Goal: Find specific page/section: Find specific page/section

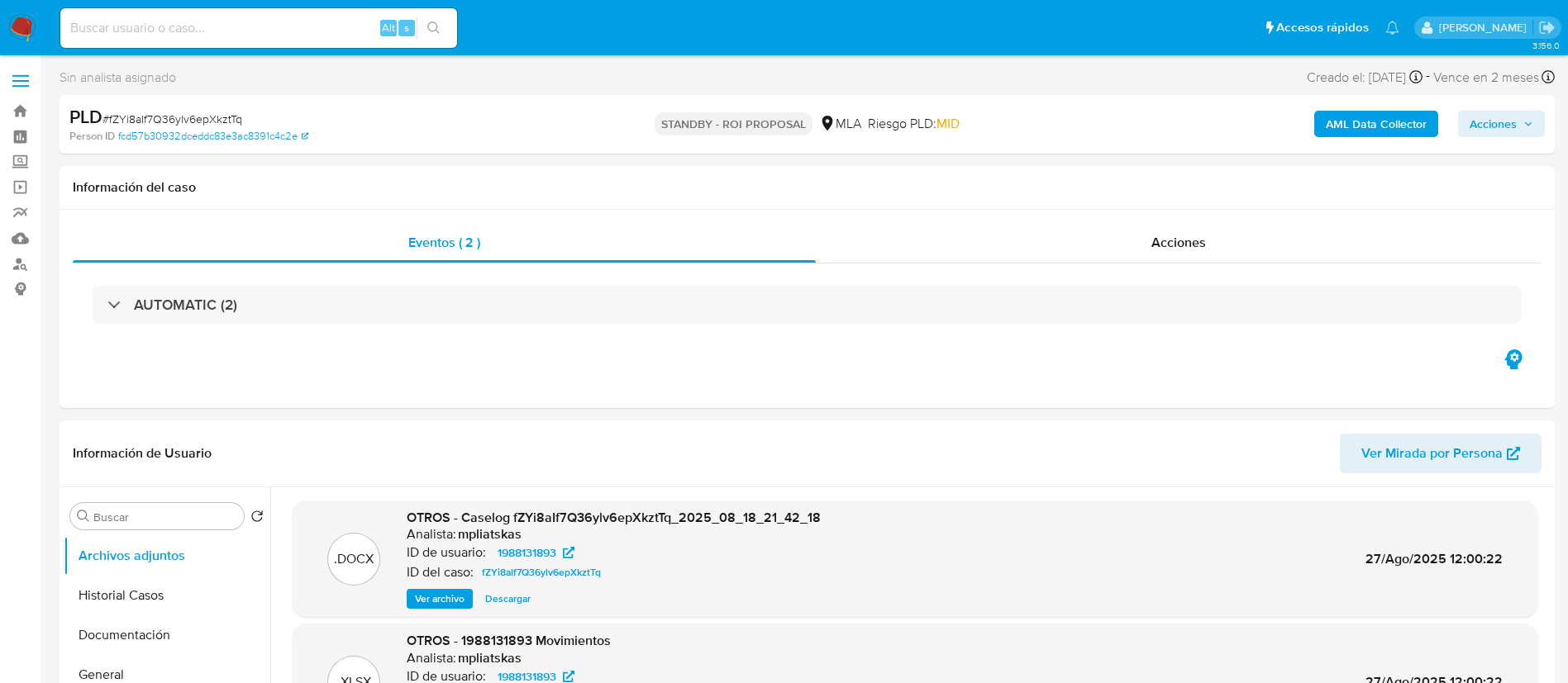
select select "10"
click at [332, 19] on input at bounding box center [258, 27] width 397 height 21
paste input "2280028920"
type input "2280028920"
click at [428, 23] on icon "search-icon" at bounding box center [434, 27] width 13 height 13
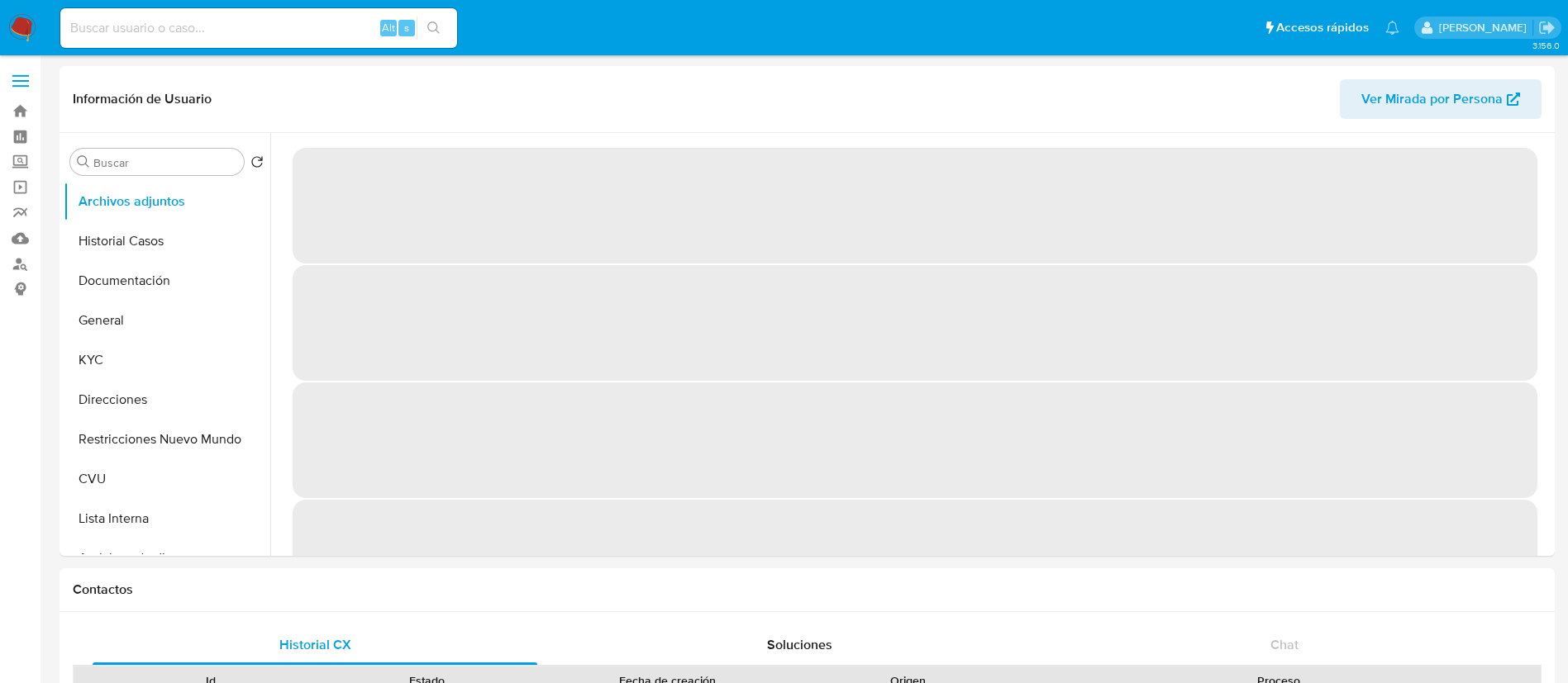
select select "10"
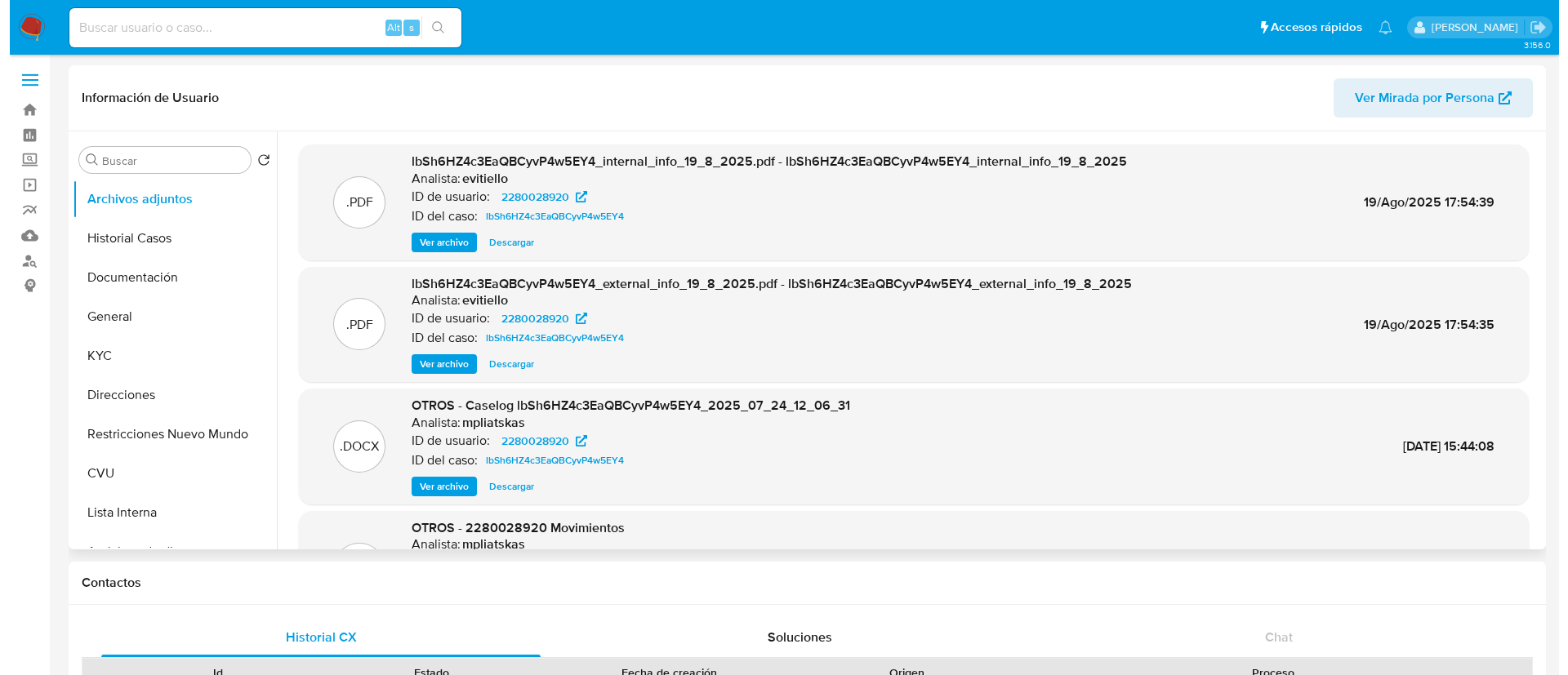
scroll to position [122, 0]
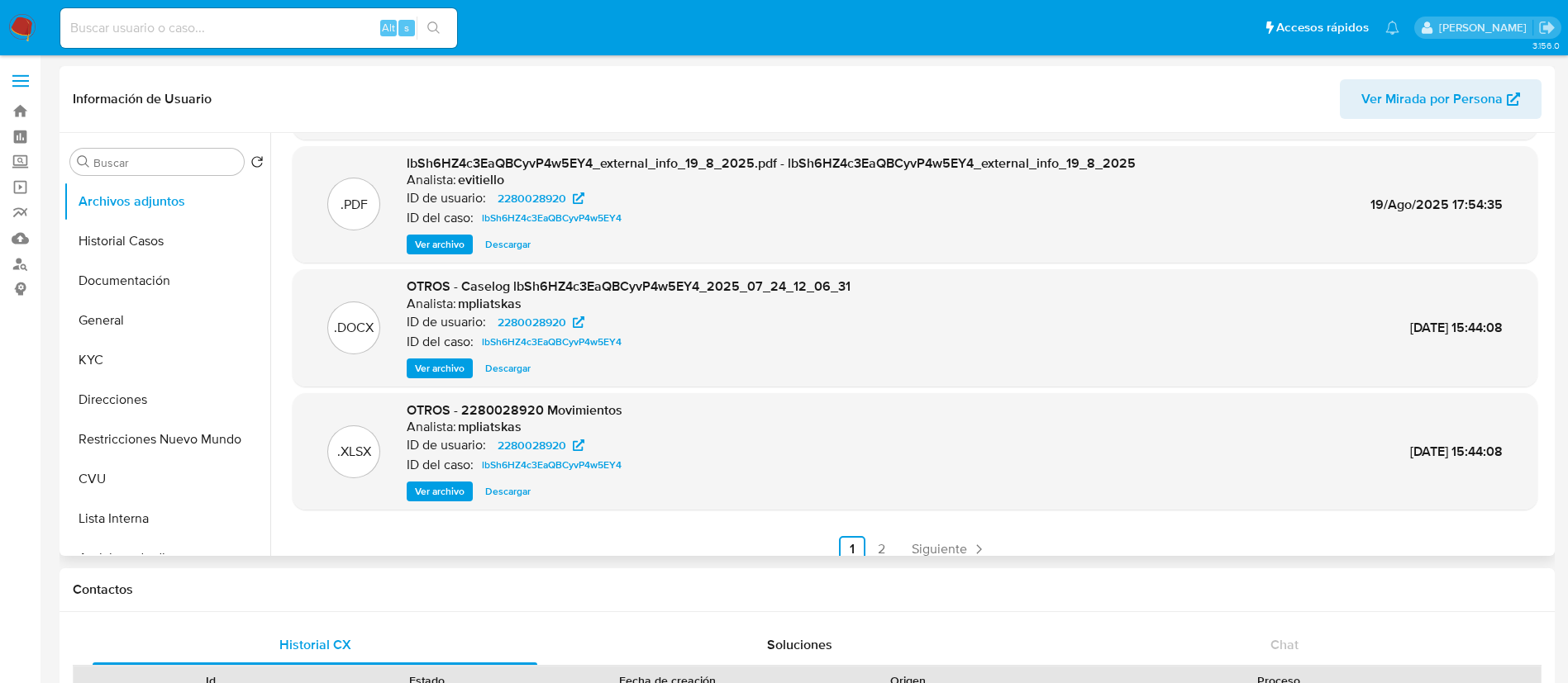
click at [439, 360] on span "Ver archivo" at bounding box center [440, 368] width 49 height 16
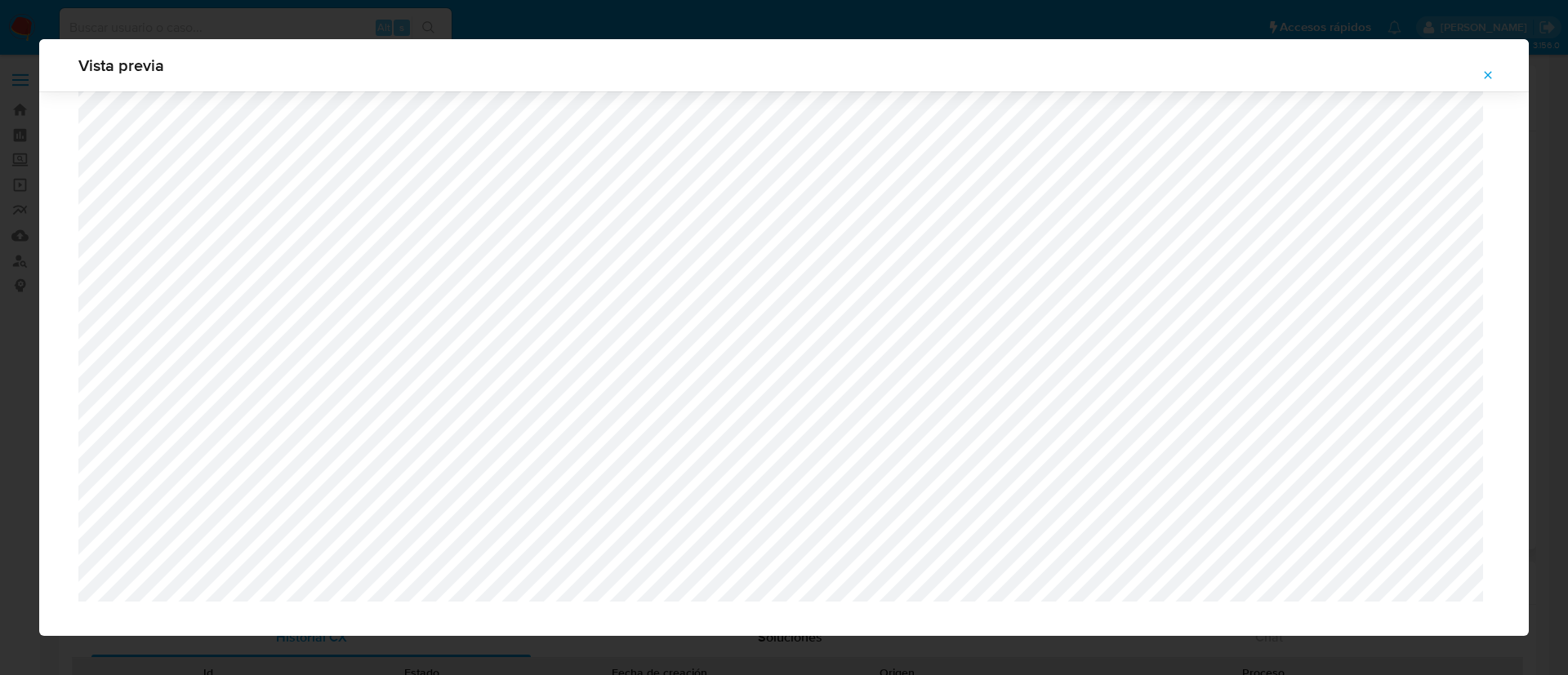
scroll to position [1308, 0]
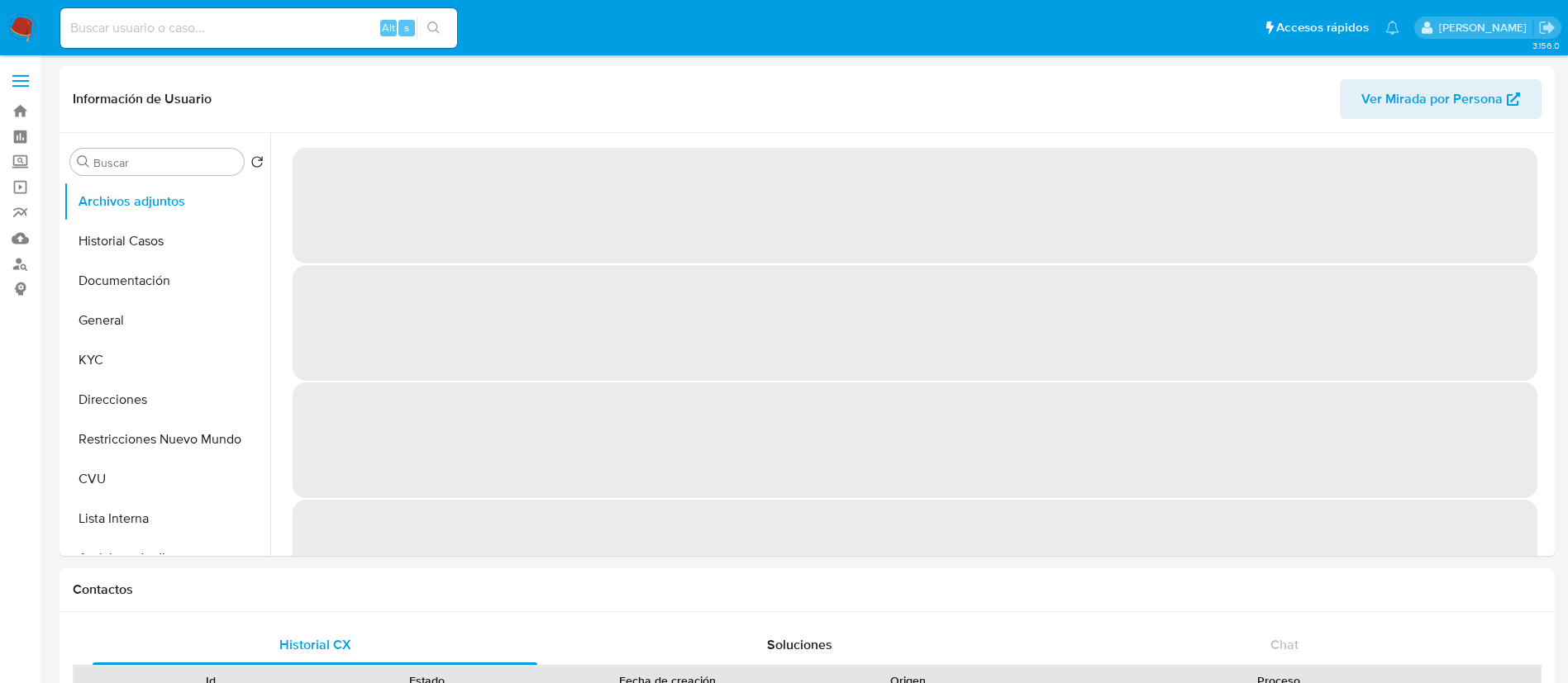
select select "10"
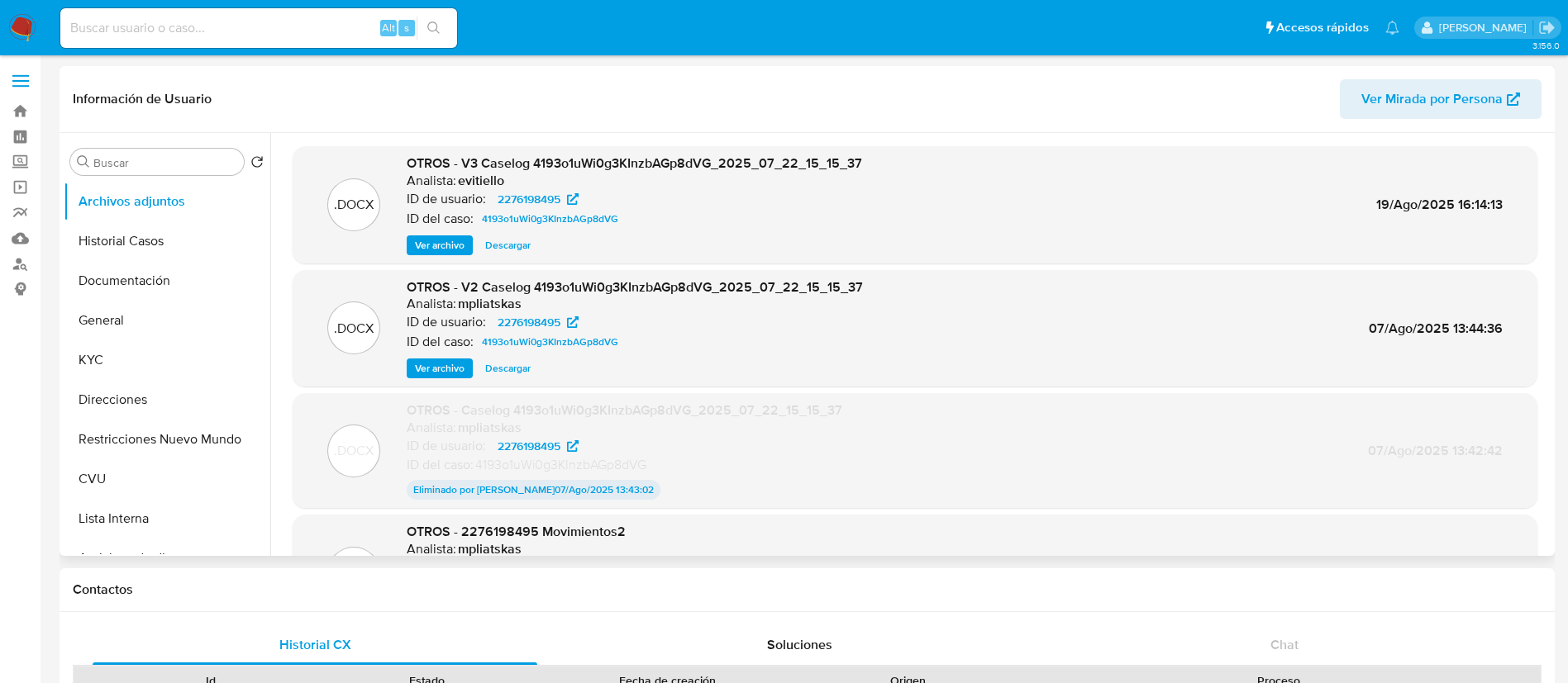
click at [436, 248] on span "Ver archivo" at bounding box center [440, 245] width 49 height 16
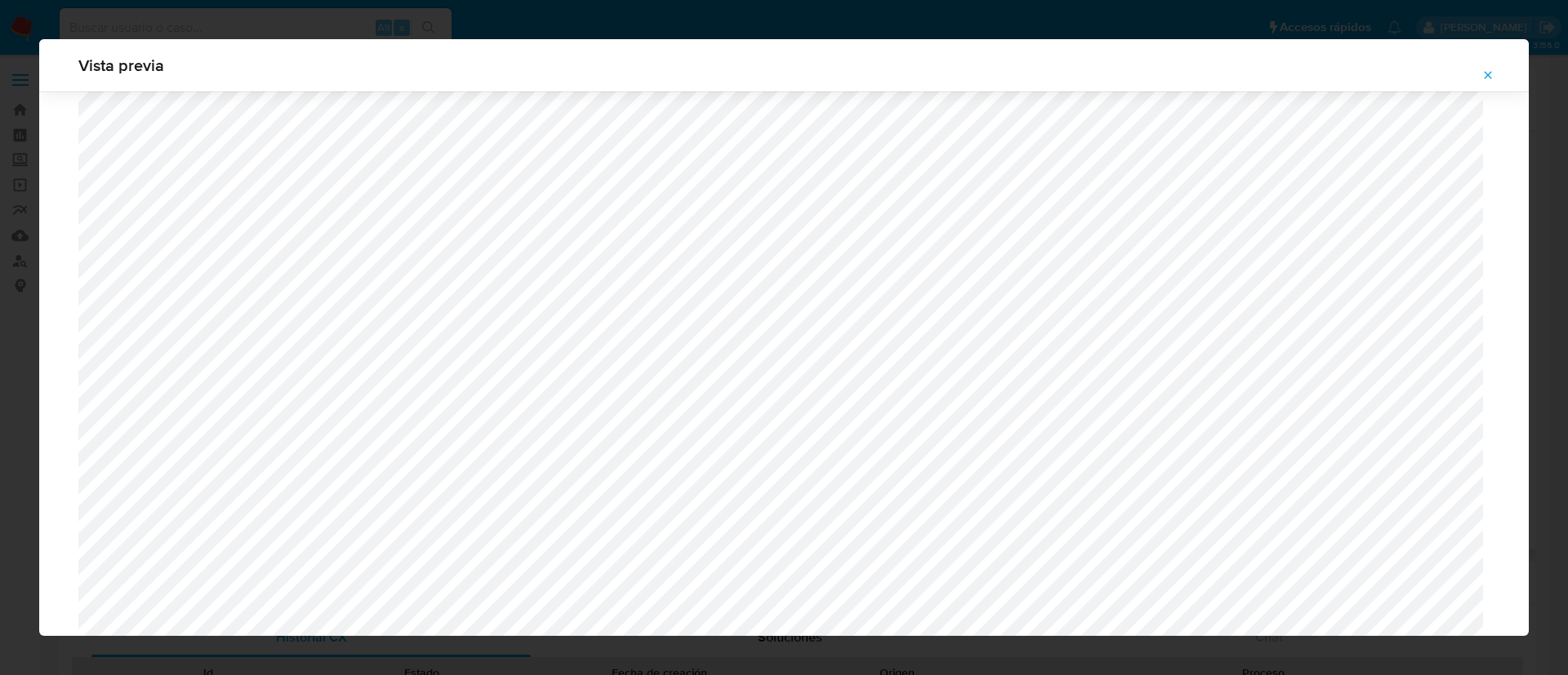
scroll to position [1315, 0]
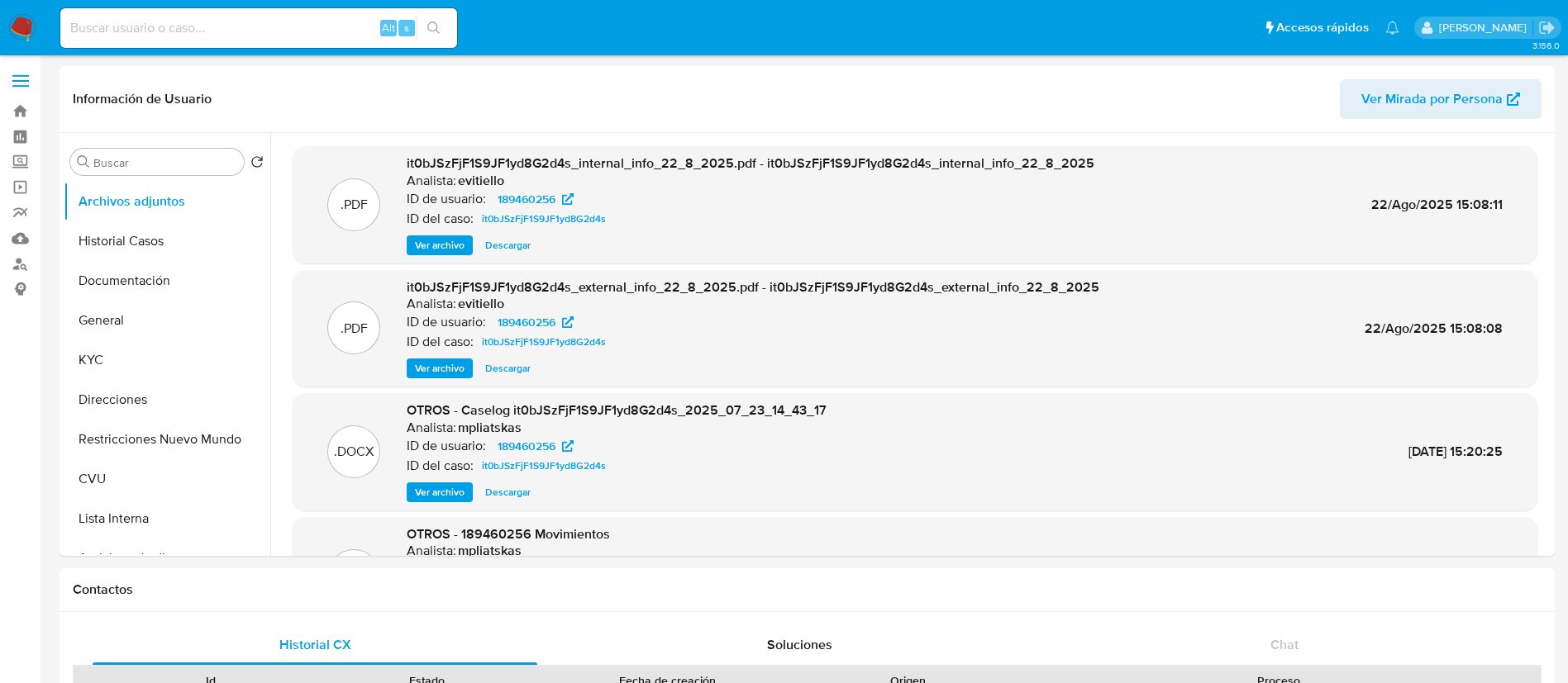
select select "10"
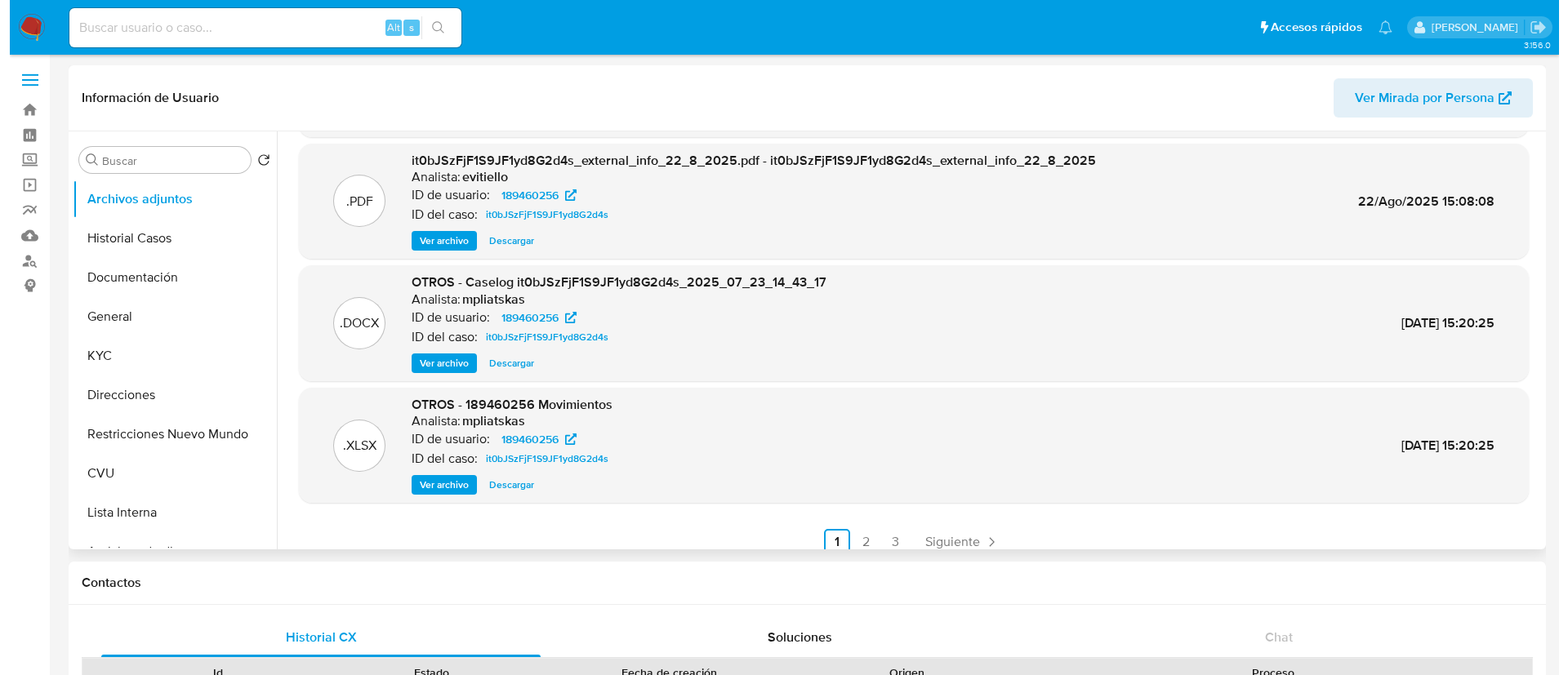
scroll to position [138, 0]
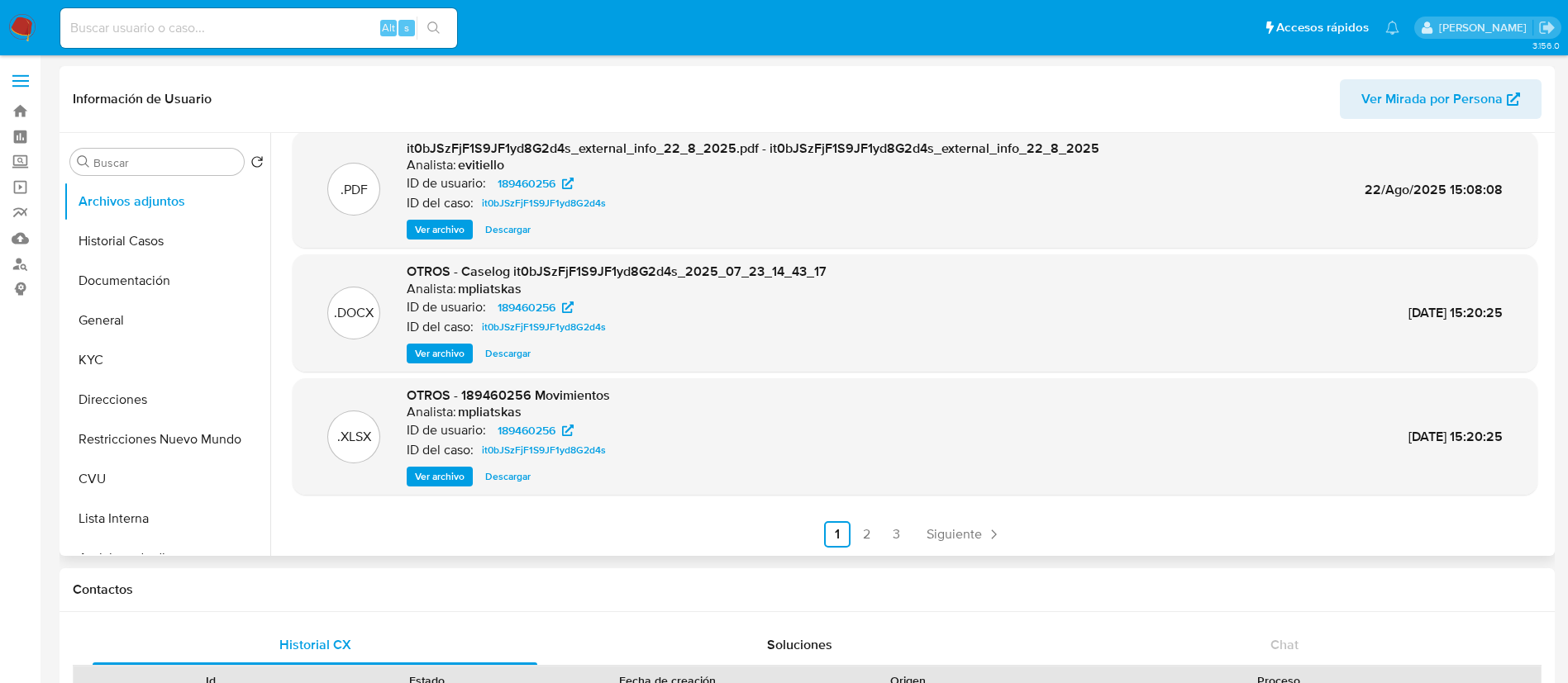
click at [446, 364] on div ".DOCX OTROS - Caselog it0bJSzFjF1S9JF1yd8G2d4s_2025_07_23_14_43_17 Analista: mp…" at bounding box center [914, 313] width 1245 height 117
click at [437, 354] on span "Ver archivo" at bounding box center [440, 353] width 49 height 16
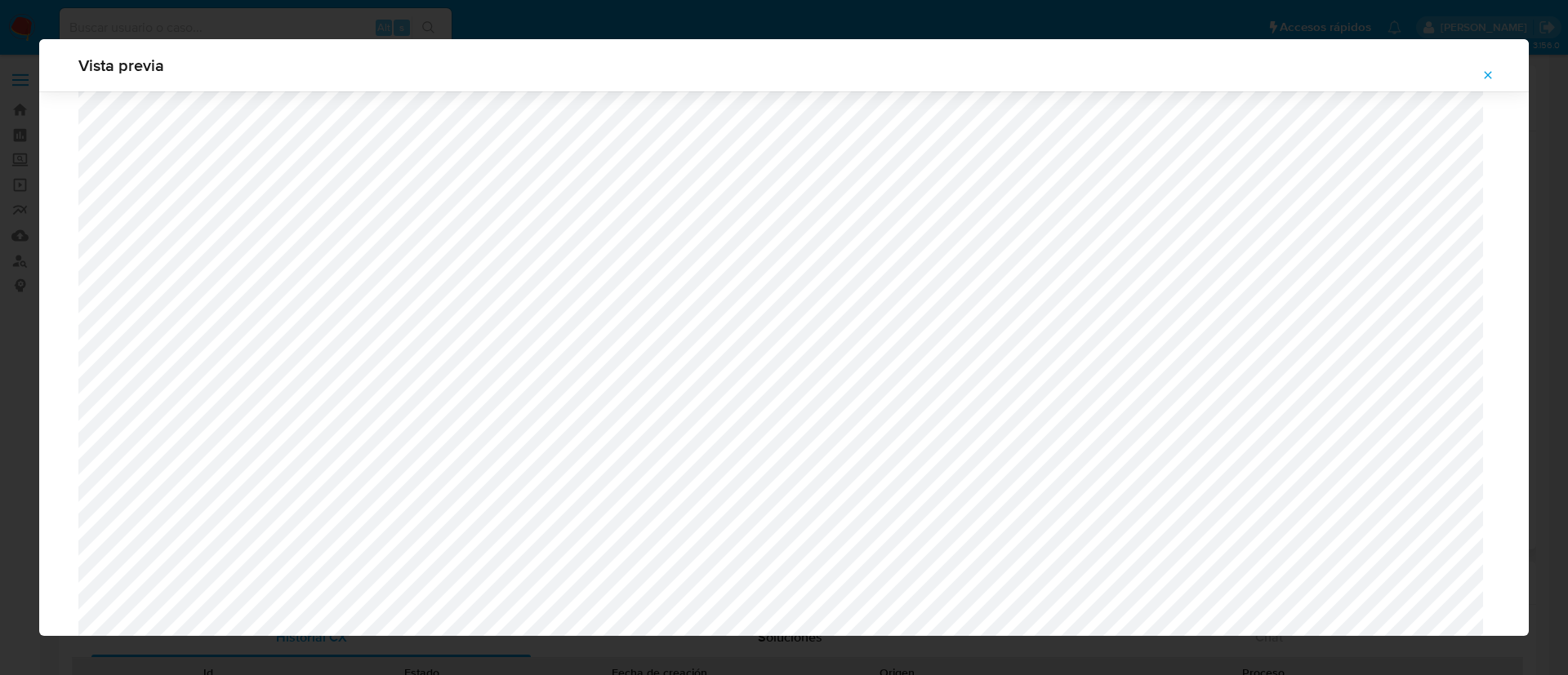
scroll to position [1555, 0]
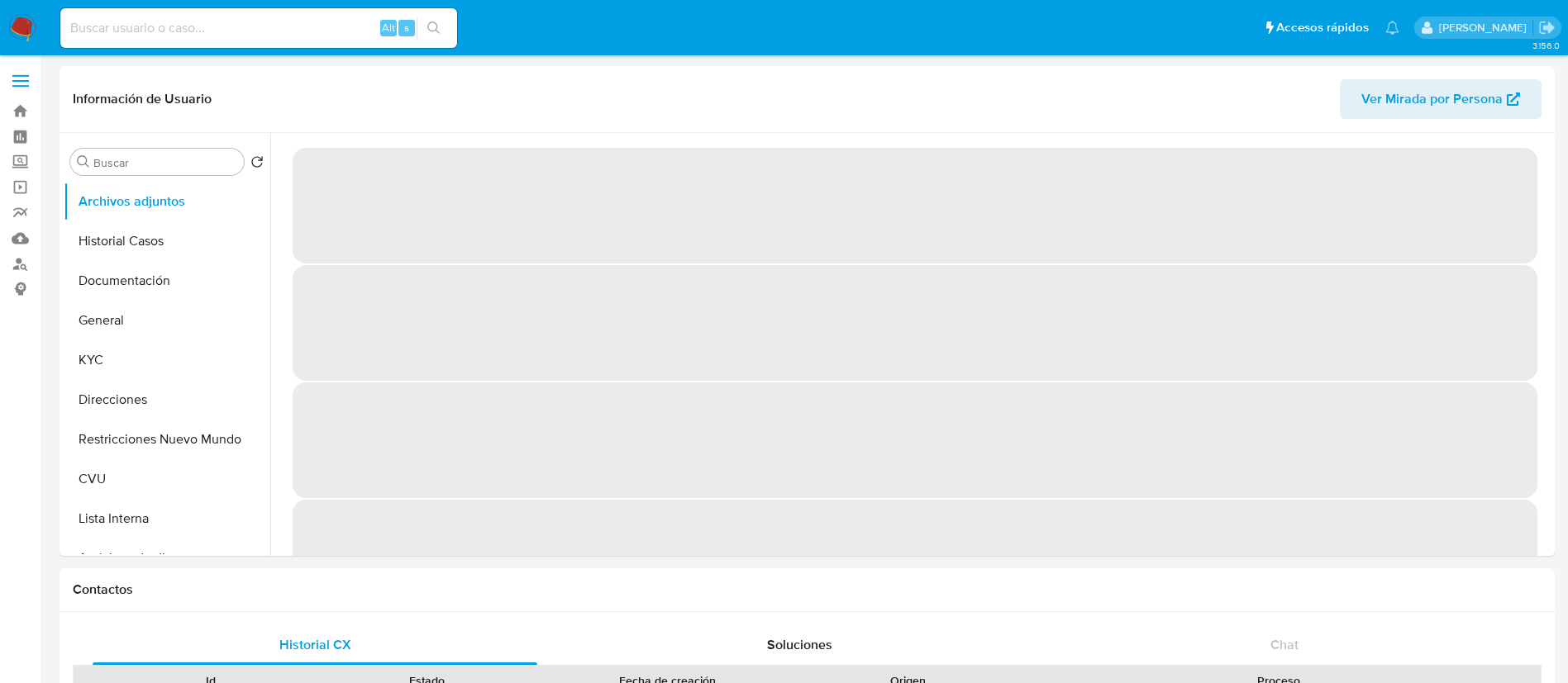
select select "10"
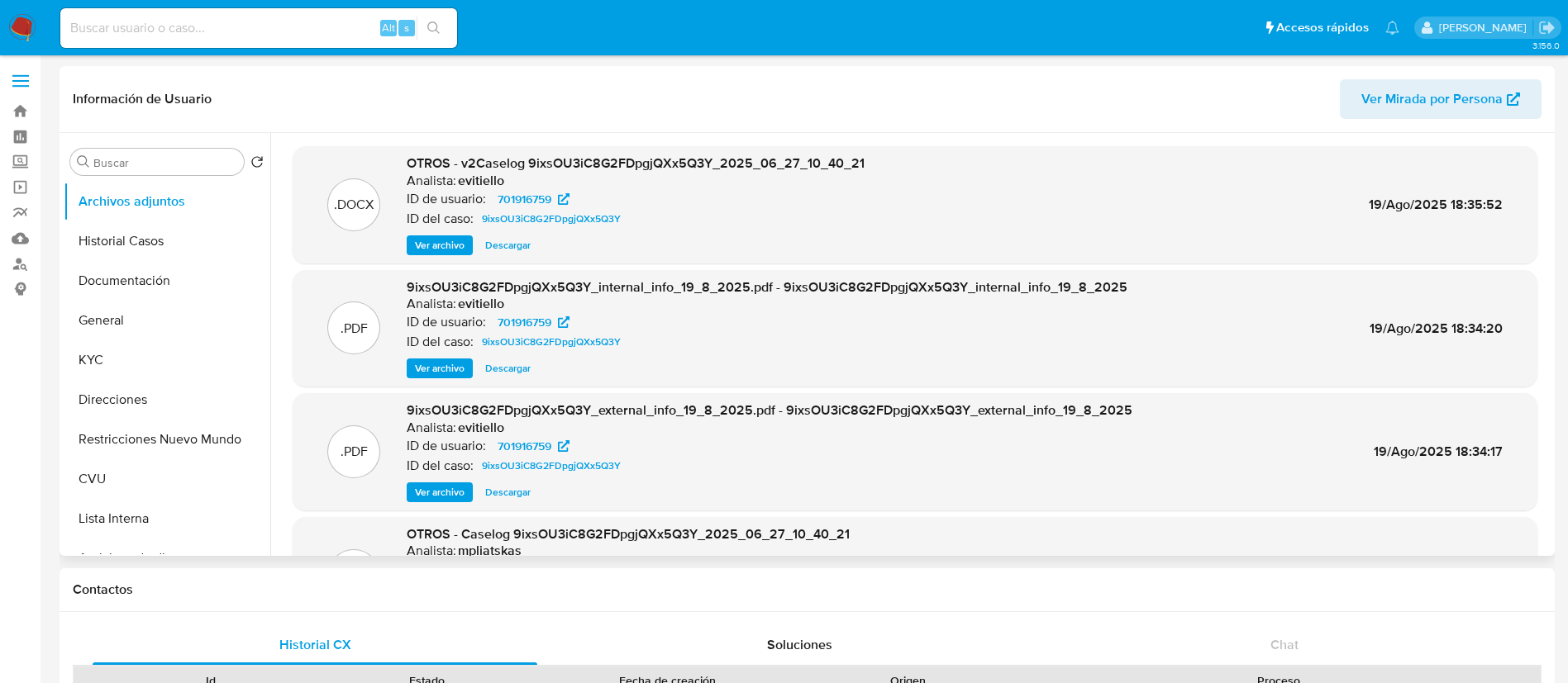
click at [440, 247] on span "Ver archivo" at bounding box center [440, 245] width 49 height 16
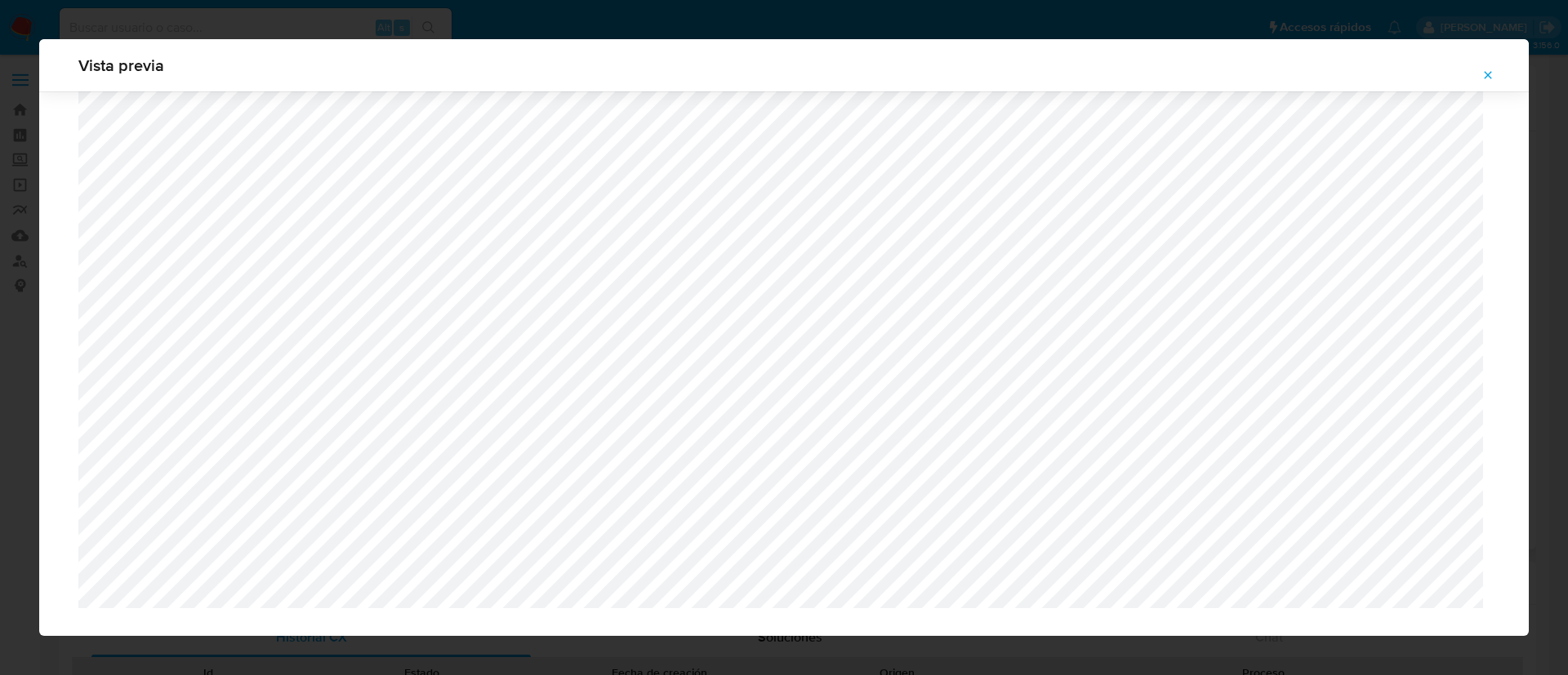
scroll to position [1335, 0]
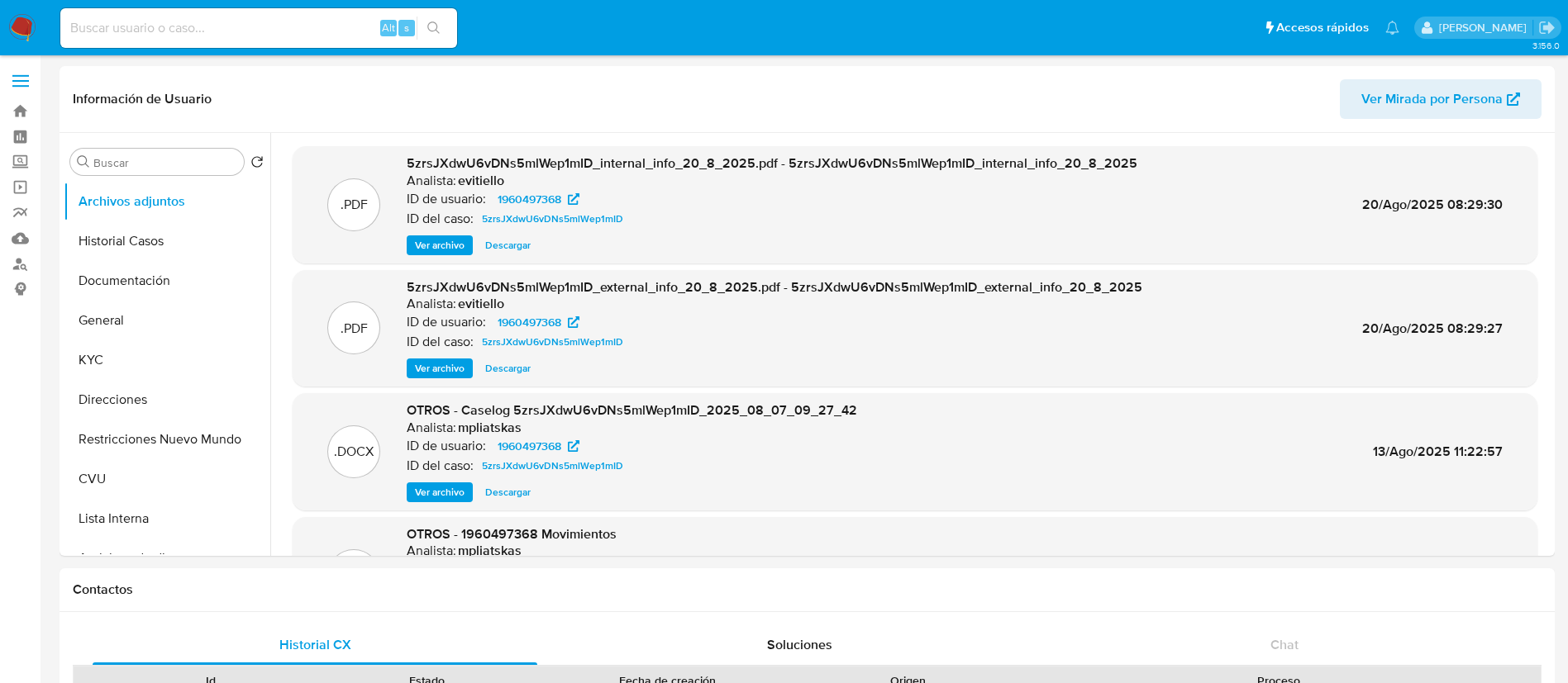
select select "10"
click at [424, 487] on span "Ver archivo" at bounding box center [440, 493] width 49 height 16
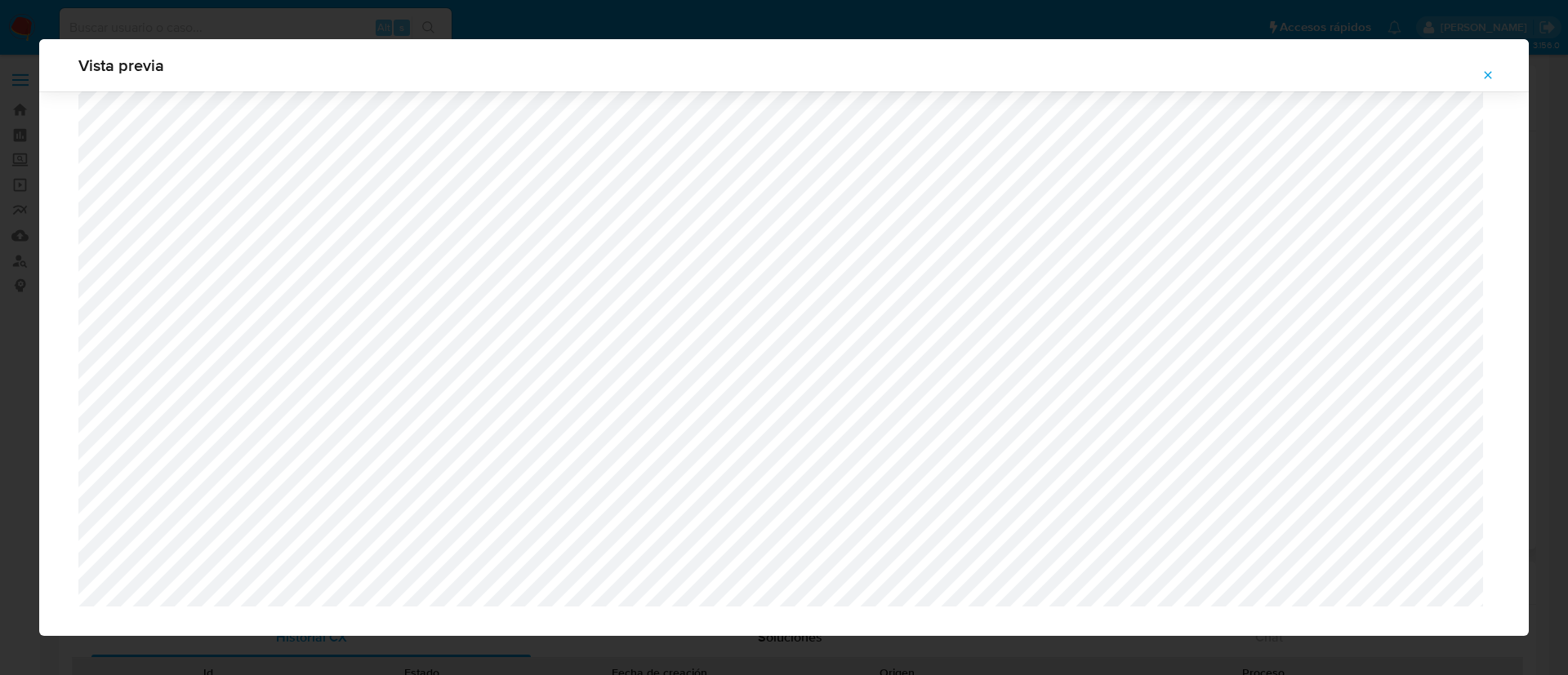
scroll to position [1273, 0]
